Goal: Use online tool/utility

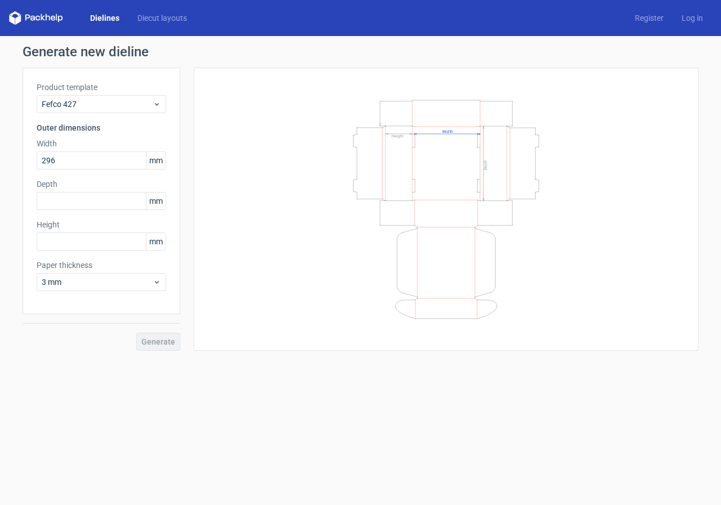
type input "296"
type input "195"
type input "40"
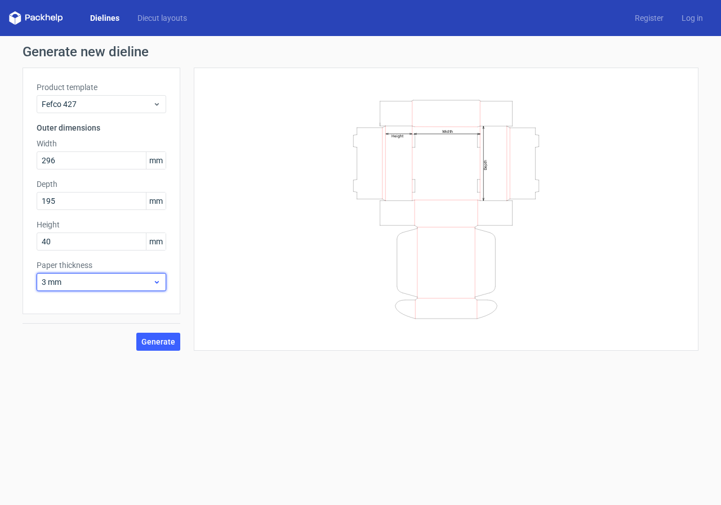
click at [157, 285] on icon at bounding box center [157, 282] width 8 height 9
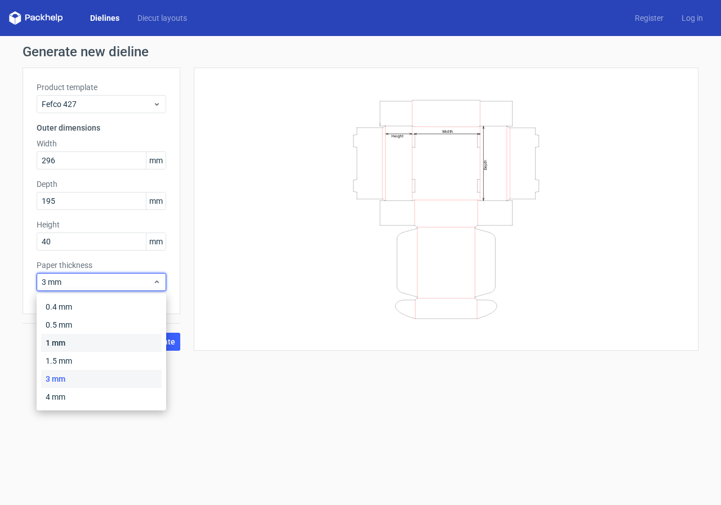
click at [64, 341] on div "1 mm" at bounding box center [101, 343] width 121 height 18
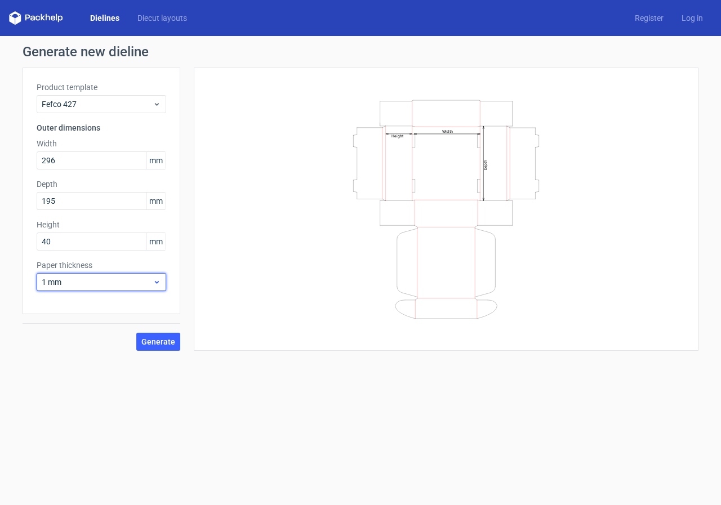
click at [92, 280] on span "1 mm" at bounding box center [97, 281] width 111 height 11
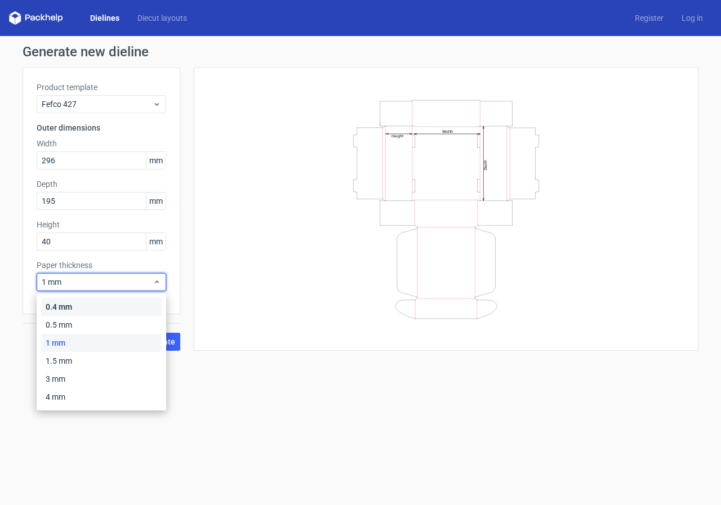
click at [75, 304] on div "0.4 mm" at bounding box center [101, 307] width 121 height 18
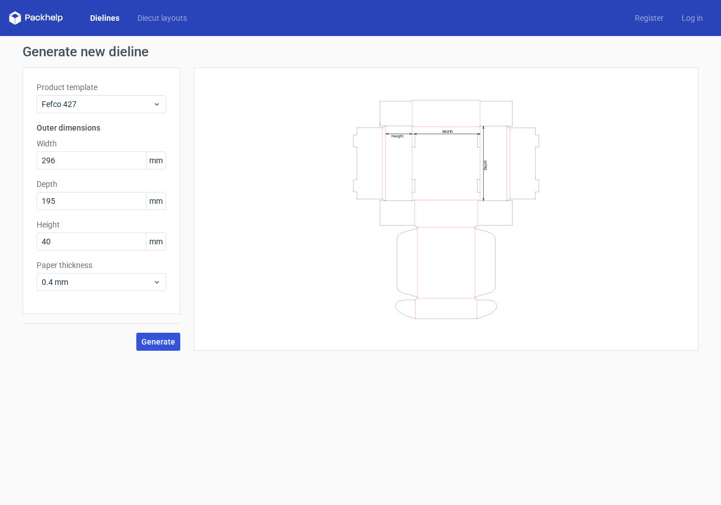
click at [171, 343] on span "Generate" at bounding box center [158, 342] width 34 height 8
